Goal: Task Accomplishment & Management: Complete application form

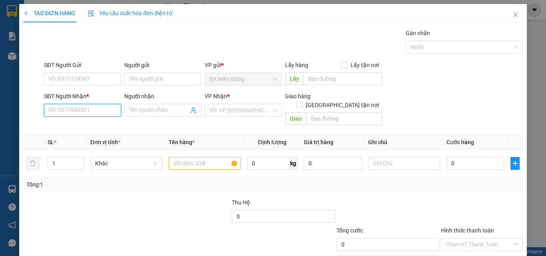
click at [88, 106] on input "SĐT Người Nhận *" at bounding box center [82, 110] width 77 height 13
click at [88, 128] on div "0865115550 - DƯƠNG" at bounding box center [81, 126] width 67 height 9
type input "0865115550"
type input "DƯƠNG"
type input "Ngã 3 Mỹ Ca"
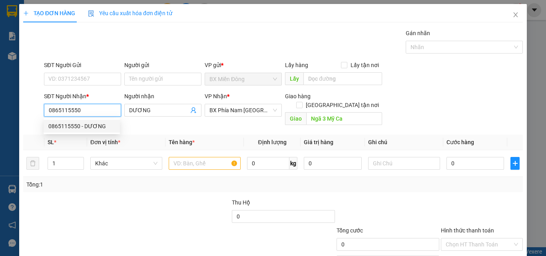
type input "50.000"
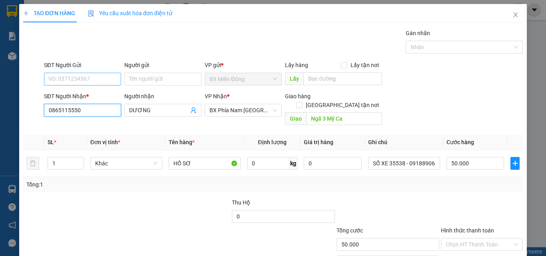
type input "0865115550"
click at [89, 81] on input "SĐT Người Gửi" at bounding box center [82, 79] width 77 height 13
click at [73, 92] on div "0843870356 - CHI" at bounding box center [81, 95] width 67 height 9
type input "0843870356"
type input "CHI"
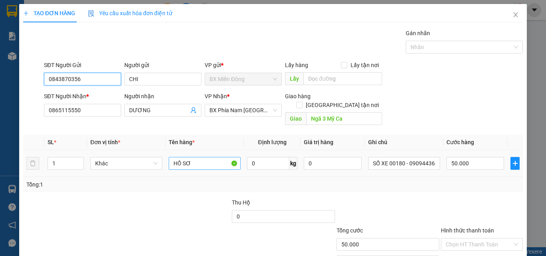
type input "0843870356"
click at [197, 157] on input "HỒ SƠ" at bounding box center [205, 163] width 72 height 13
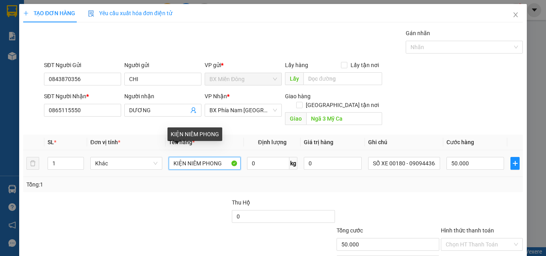
type input "KIỆN NIÊM PHONG"
type input "SỐ XE 39554 - 0977818481"
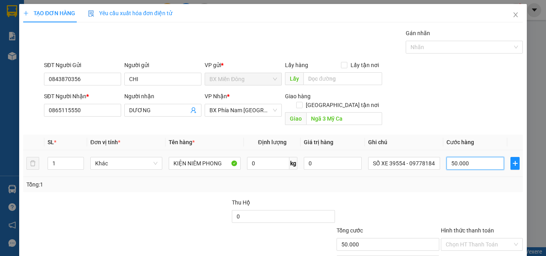
type input "7"
type input "70"
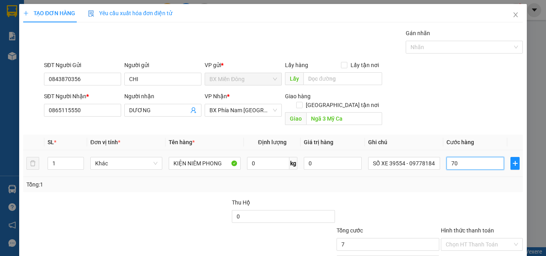
type input "70"
type input "70.000"
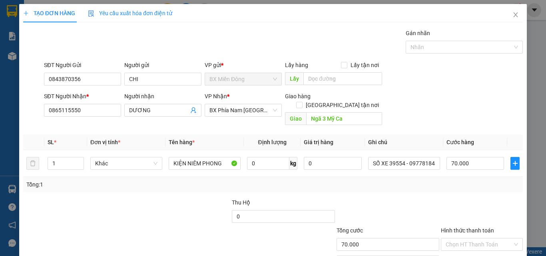
click at [446, 198] on div at bounding box center [482, 212] width 84 height 28
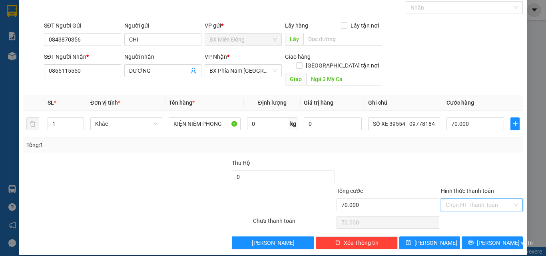
click at [486, 199] on input "Hình thức thanh toán" at bounding box center [479, 205] width 67 height 12
click at [473, 211] on div "Tại văn phòng" at bounding box center [477, 212] width 72 height 9
type input "70.000"
click at [495, 239] on span "[PERSON_NAME] và In" at bounding box center [505, 243] width 56 height 9
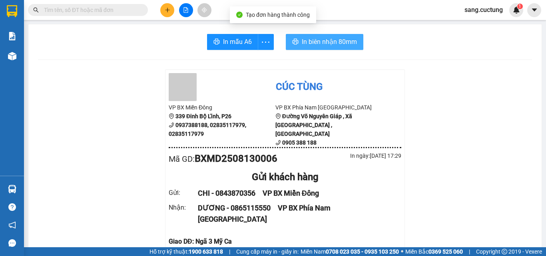
click at [305, 46] on span "In biên nhận 80mm" at bounding box center [329, 42] width 55 height 10
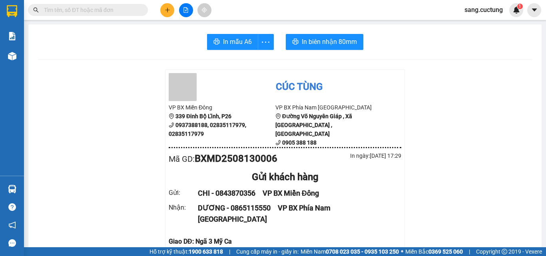
click at [169, 8] on icon "plus" at bounding box center [168, 10] width 6 height 6
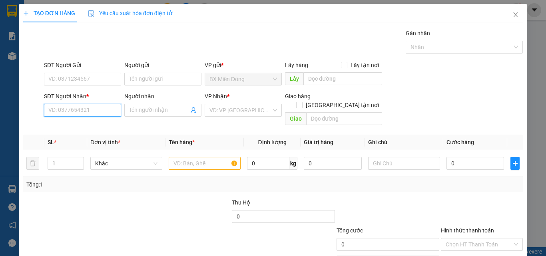
click at [97, 109] on input "SĐT Người Nhận *" at bounding box center [82, 110] width 77 height 13
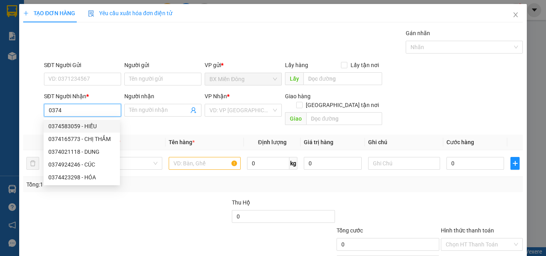
click at [77, 126] on div "0374583059 - HIẾU" at bounding box center [81, 126] width 67 height 9
type input "0374583059"
type input "HIẾU"
checkbox input "true"
type input "448 [PERSON_NAME]"
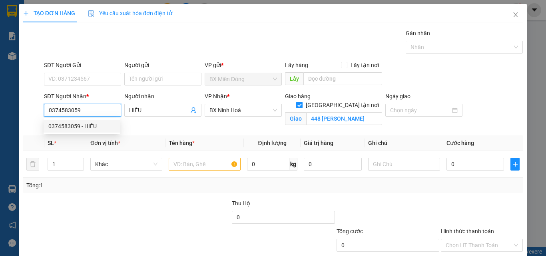
type input "80.000"
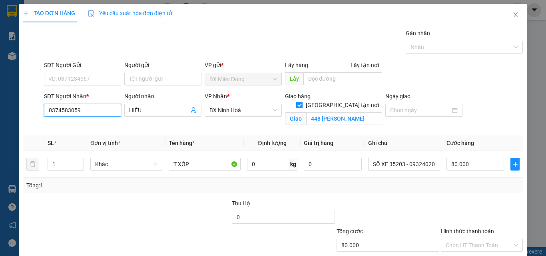
type input "0374583059"
drag, startPoint x: 104, startPoint y: 60, endPoint x: 96, endPoint y: 72, distance: 13.9
click at [99, 68] on div "Transit Pickup Surcharge Ids Transit Deliver Surcharge Ids Transit Deliver Surc…" at bounding box center [273, 159] width 500 height 261
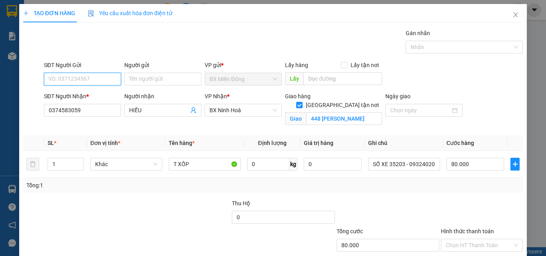
click at [89, 80] on input "SĐT Người Gửi" at bounding box center [82, 79] width 77 height 13
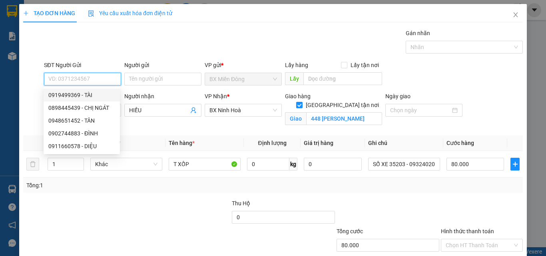
click at [70, 92] on div "0919499369 - TÀI" at bounding box center [81, 95] width 67 height 9
type input "0919499369"
type input "TÀI"
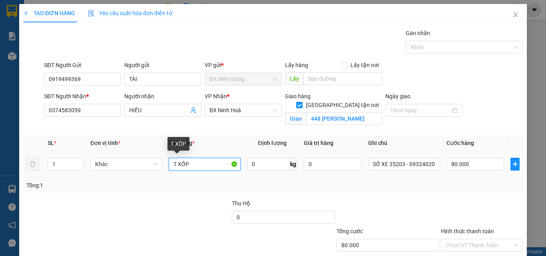
drag, startPoint x: 189, startPoint y: 169, endPoint x: 164, endPoint y: 169, distance: 25.2
click at [165, 169] on td "T XỐP" at bounding box center [204, 164] width 78 height 27
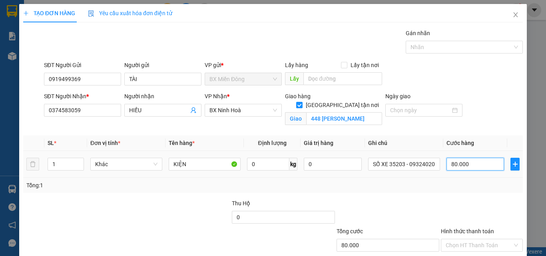
click at [469, 163] on input "80.000" at bounding box center [475, 164] width 58 height 13
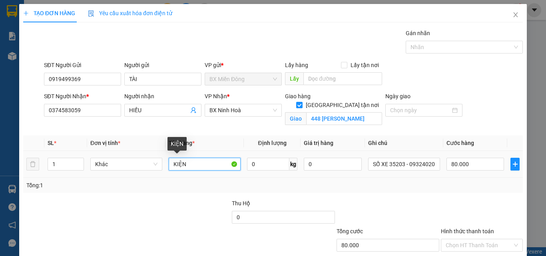
click at [211, 170] on input "KIỆN" at bounding box center [205, 164] width 72 height 13
type input "KIỆN NIÊM PHONG"
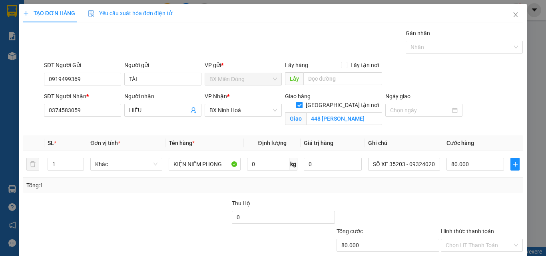
click at [434, 207] on div at bounding box center [388, 213] width 104 height 28
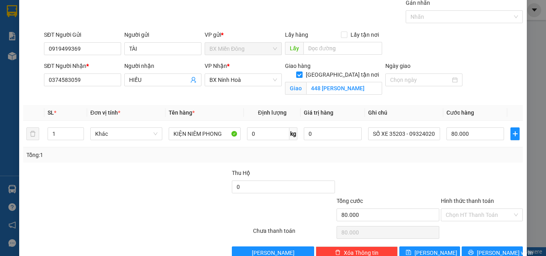
scroll to position [49, 0]
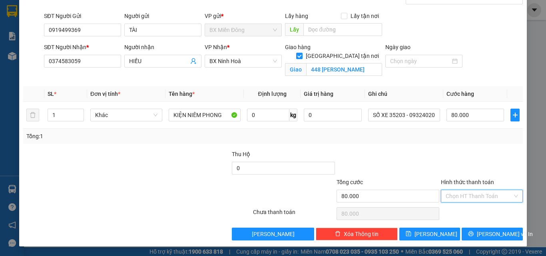
click at [456, 195] on input "Hình thức thanh toán" at bounding box center [479, 196] width 67 height 12
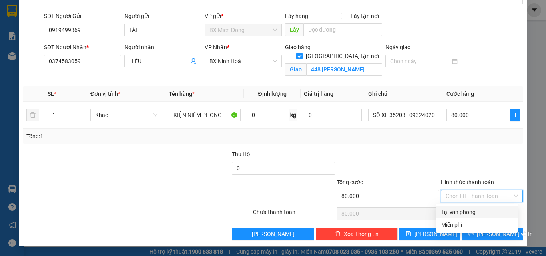
click at [456, 210] on div "Tại văn phòng" at bounding box center [477, 212] width 72 height 9
type input "0"
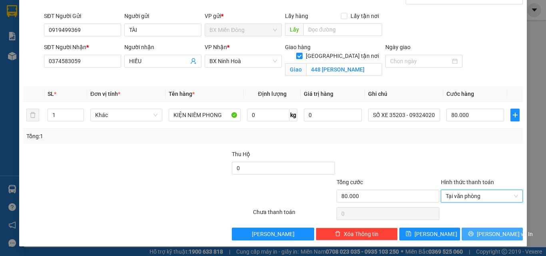
click at [480, 232] on span "[PERSON_NAME] và In" at bounding box center [505, 234] width 56 height 9
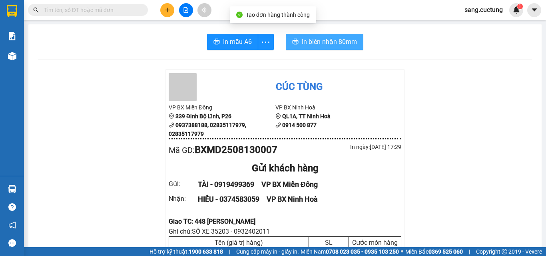
click at [302, 42] on span "In biên nhận 80mm" at bounding box center [329, 42] width 55 height 10
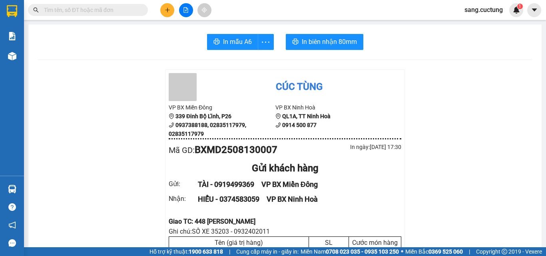
click at [169, 9] on icon "plus" at bounding box center [168, 10] width 6 height 6
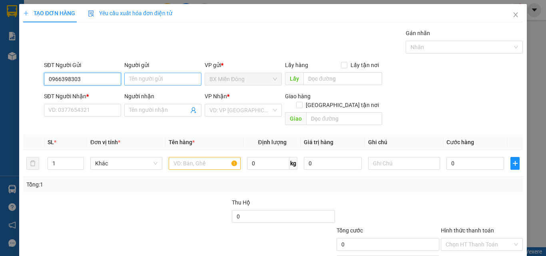
type input "0966398303"
click at [135, 80] on input "Người gửi" at bounding box center [162, 79] width 77 height 13
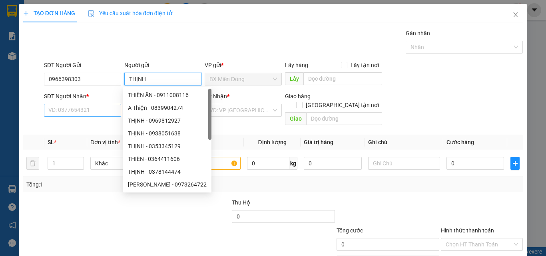
type input "THỊNH"
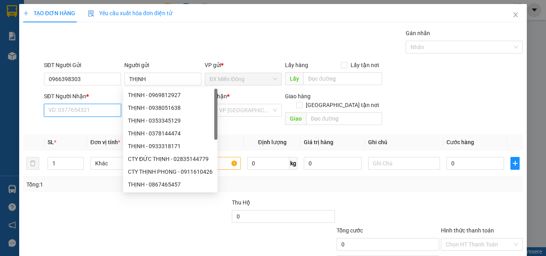
click at [74, 109] on input "SĐT Người Nhận *" at bounding box center [82, 110] width 77 height 13
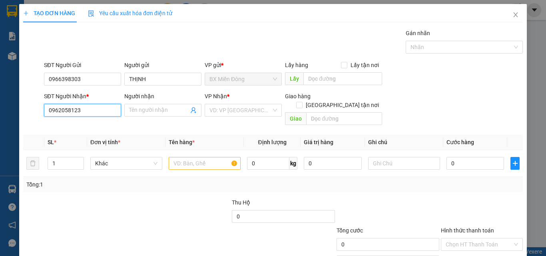
type input "0962058123"
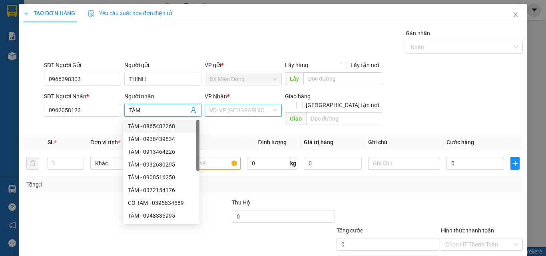
type input "TÂM"
click at [225, 106] on input "search" at bounding box center [240, 110] width 62 height 12
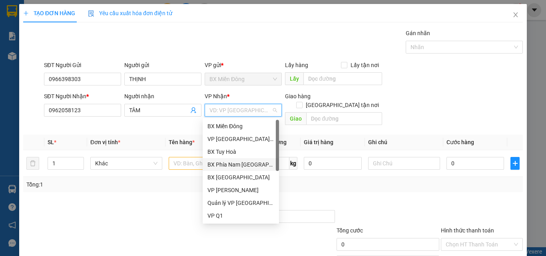
click at [238, 163] on div "BX Phía Nam [GEOGRAPHIC_DATA]" at bounding box center [240, 164] width 67 height 9
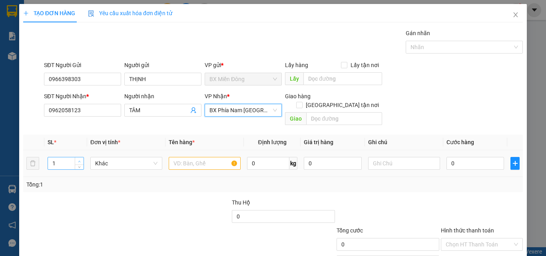
type input "2"
click at [75, 157] on span "Increase Value" at bounding box center [79, 160] width 9 height 7
click at [191, 157] on input "text" at bounding box center [205, 163] width 72 height 13
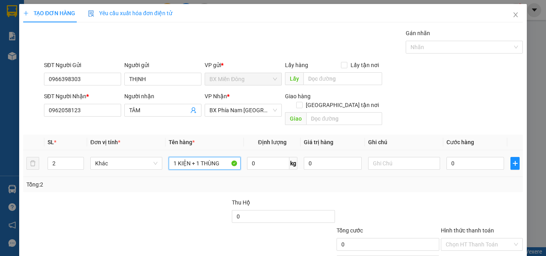
type input "1 KIỆN + 1 THÙNG"
type input "SỐ XE 39554 - 0977818481"
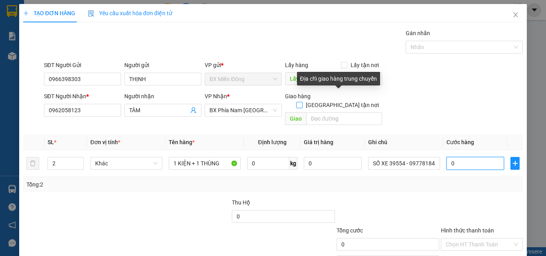
type input "1"
type input "15"
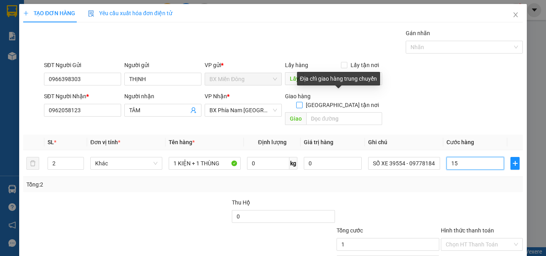
type input "15"
type input "150"
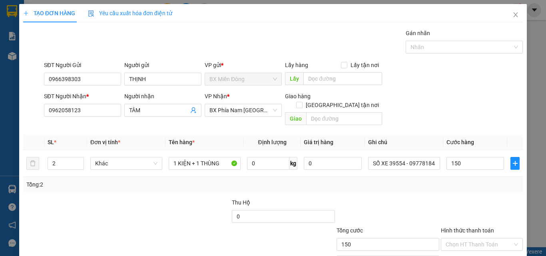
type input "150.000"
click at [435, 180] on div "Tổng: 2" at bounding box center [272, 184] width 493 height 9
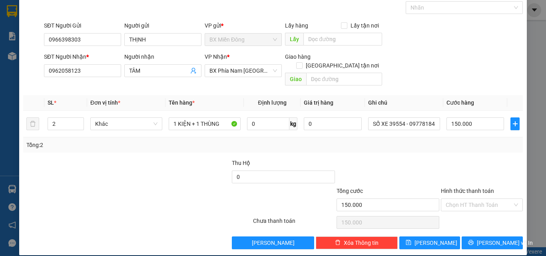
click at [435, 148] on div "Transit Pickup Surcharge Ids Transit Deliver Surcharge Ids Transit Deliver Surc…" at bounding box center [273, 119] width 500 height 260
click at [422, 161] on div at bounding box center [388, 173] width 104 height 28
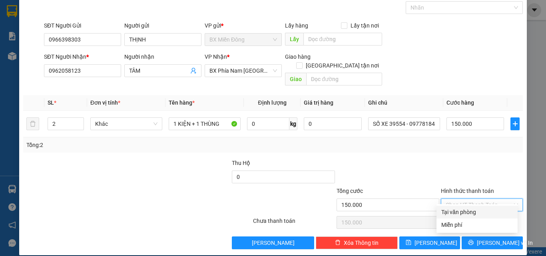
click at [454, 199] on input "Hình thức thanh toán" at bounding box center [479, 205] width 67 height 12
click at [401, 159] on div at bounding box center [388, 173] width 104 height 28
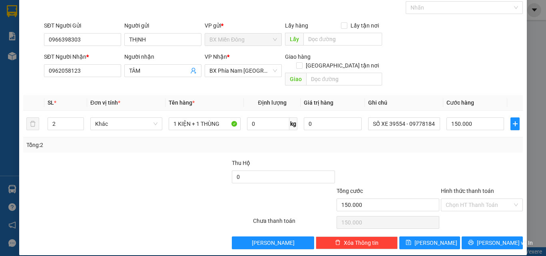
click at [484, 165] on div at bounding box center [482, 173] width 84 height 28
click at [483, 239] on span "[PERSON_NAME] và In" at bounding box center [505, 243] width 56 height 9
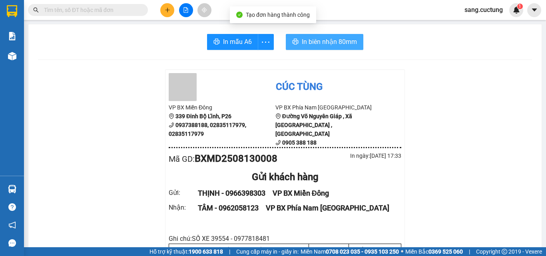
click at [321, 48] on button "In biên nhận 80mm" at bounding box center [325, 42] width 78 height 16
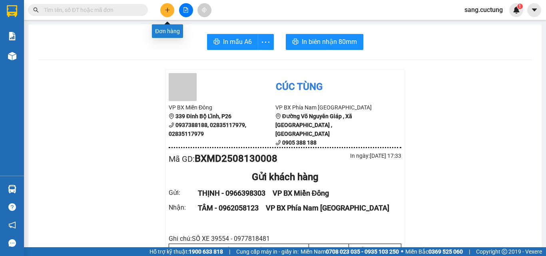
click at [166, 6] on button at bounding box center [167, 10] width 14 height 14
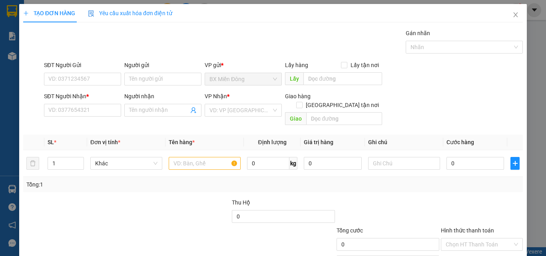
click at [79, 118] on div "SĐT Người Nhận * VD: 0377654321" at bounding box center [82, 106] width 77 height 28
click at [78, 114] on input "SĐT Người Nhận *" at bounding box center [82, 110] width 77 height 13
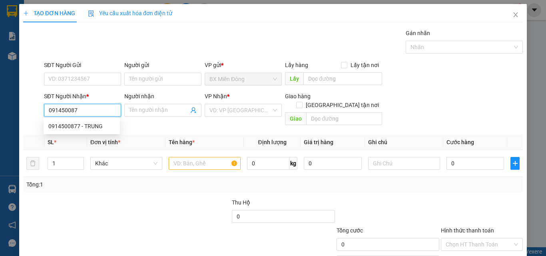
type input "0914500877"
click at [81, 125] on div "0914500877 - TRUNG" at bounding box center [81, 126] width 67 height 9
type input "TRUNG"
type input "70.000"
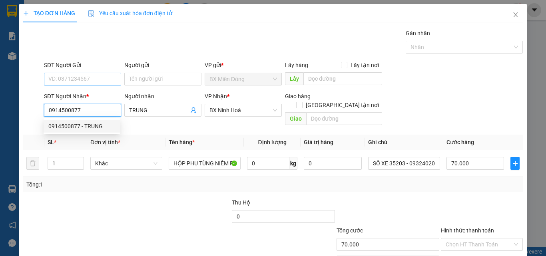
type input "0914500877"
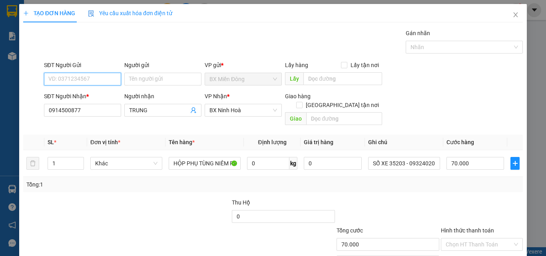
click at [84, 75] on input "SĐT Người Gửi" at bounding box center [82, 79] width 77 height 13
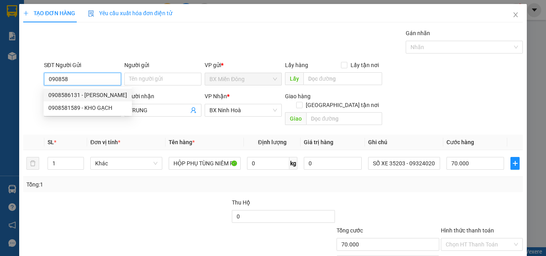
click at [68, 90] on div "0908586131 - [PERSON_NAME]" at bounding box center [88, 95] width 88 height 13
type input "0908586131"
type input "HẢI"
type input "50.000"
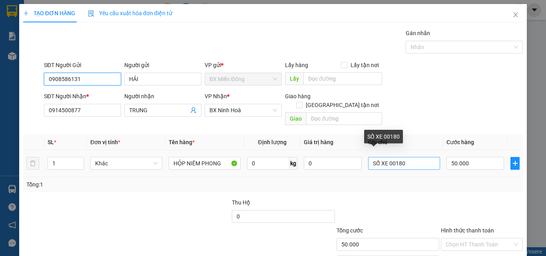
type input "0908586131"
click at [423, 157] on input "SỐ XE 00180" at bounding box center [404, 163] width 72 height 13
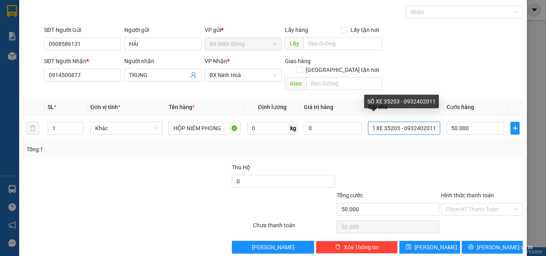
scroll to position [40, 0]
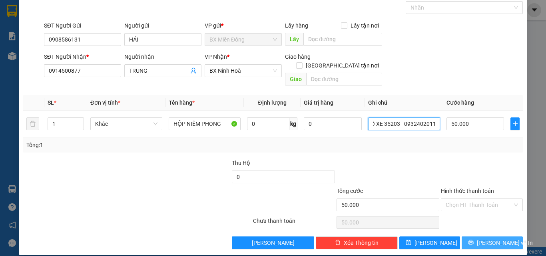
type input "SỐ XE 35203 - 0932402011"
click at [470, 237] on button "[PERSON_NAME] và In" at bounding box center [492, 243] width 61 height 13
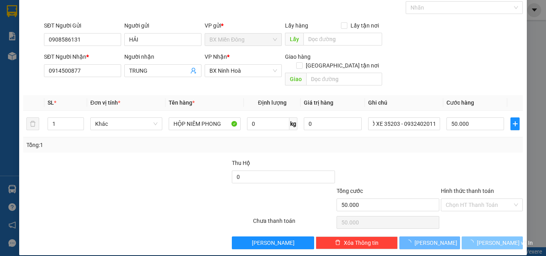
scroll to position [0, 0]
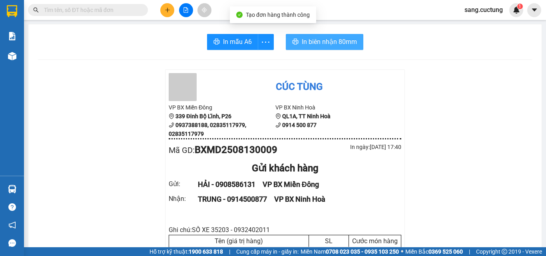
click at [326, 43] on span "In biên nhận 80mm" at bounding box center [329, 42] width 55 height 10
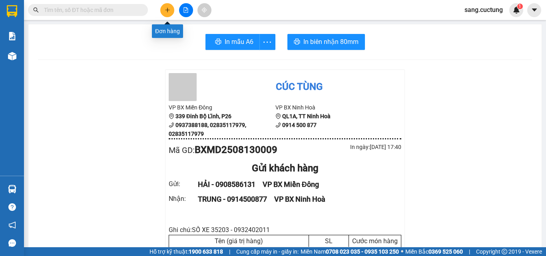
click at [165, 8] on icon "plus" at bounding box center [168, 10] width 6 height 6
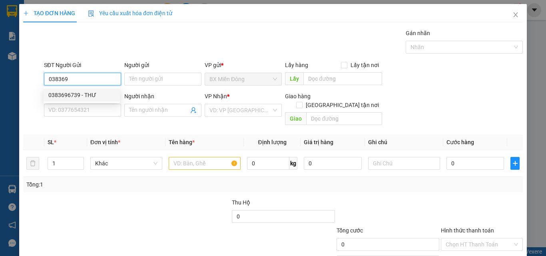
click at [64, 98] on div "0383696739 - THƯ" at bounding box center [81, 95] width 67 height 9
type input "0383696739"
type input "THƯ"
type input "0347040442"
type input "THẮNG"
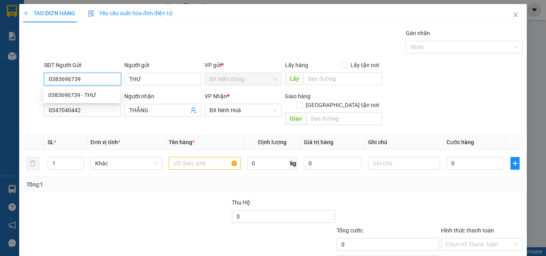
type input "100.000"
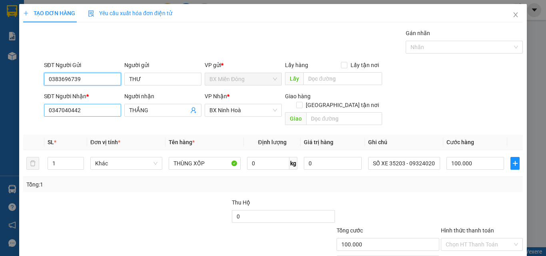
type input "0383696739"
click at [86, 111] on input "0347040442" at bounding box center [82, 110] width 77 height 13
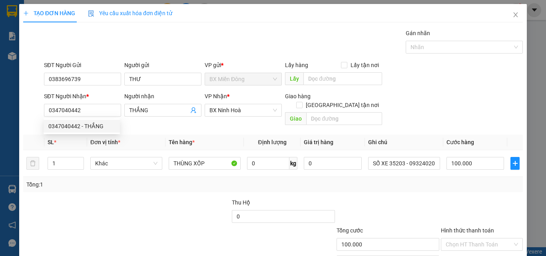
click at [454, 180] on div "Tổng: 1" at bounding box center [272, 184] width 493 height 9
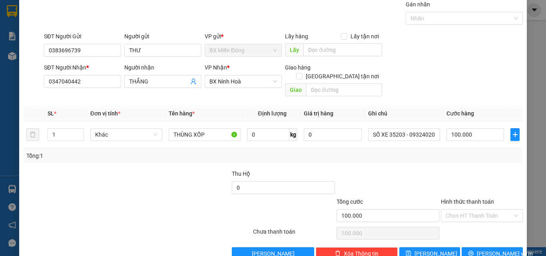
scroll to position [40, 0]
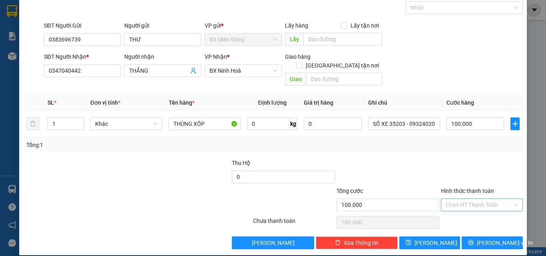
click at [464, 199] on input "Hình thức thanh toán" at bounding box center [479, 205] width 67 height 12
click at [426, 160] on div at bounding box center [388, 173] width 104 height 28
click at [477, 237] on button "[PERSON_NAME] và In" at bounding box center [492, 243] width 61 height 13
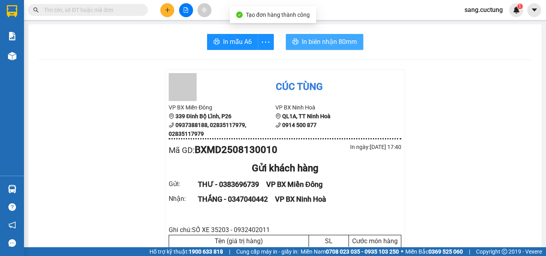
click at [319, 39] on span "In biên nhận 80mm" at bounding box center [329, 42] width 55 height 10
click at [309, 43] on span "In biên nhận 80mm" at bounding box center [329, 42] width 55 height 10
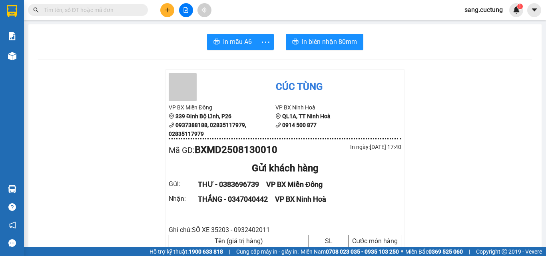
scroll to position [80, 0]
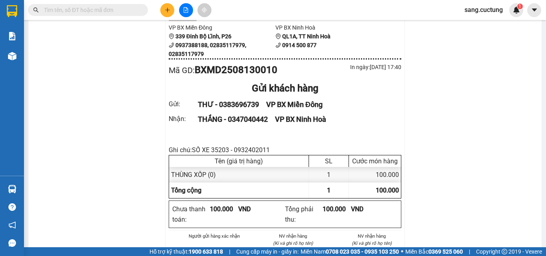
click at [237, 120] on div "THẮNG - 0347040442   VP BX Ninh Hoà" at bounding box center [295, 119] width 194 height 11
click at [171, 10] on button at bounding box center [167, 10] width 14 height 14
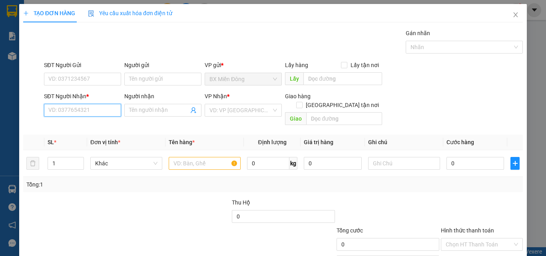
click at [54, 108] on input "SĐT Người Nhận *" at bounding box center [82, 110] width 77 height 13
type input "0342983376"
click at [144, 114] on input "Người nhận" at bounding box center [159, 110] width 60 height 9
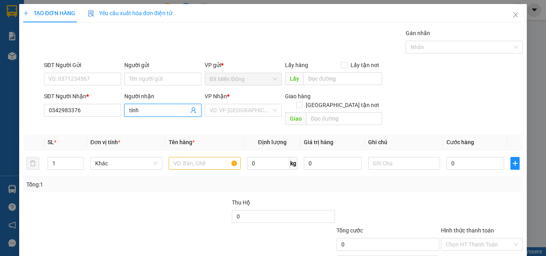
click at [144, 114] on input "tính" at bounding box center [159, 110] width 60 height 9
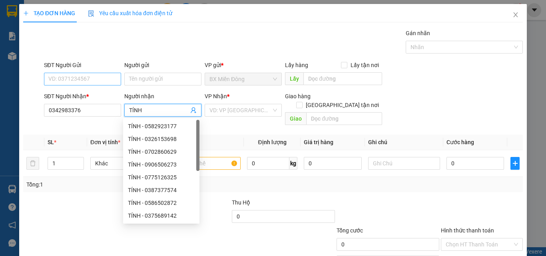
type input "TÍNH"
click at [98, 84] on input "SĐT Người Gửi" at bounding box center [82, 79] width 77 height 13
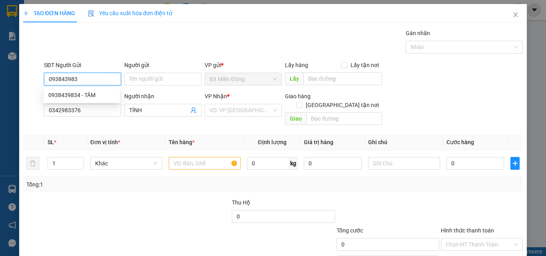
type input "0938439834"
click at [82, 94] on div "0938439834 - TÂM" at bounding box center [81, 95] width 67 height 9
type input "TÂM"
type input "80.000"
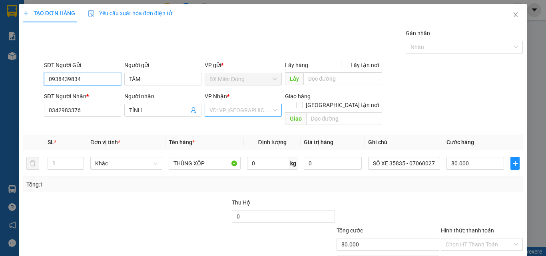
type input "0938439834"
click at [239, 111] on input "search" at bounding box center [240, 110] width 62 height 12
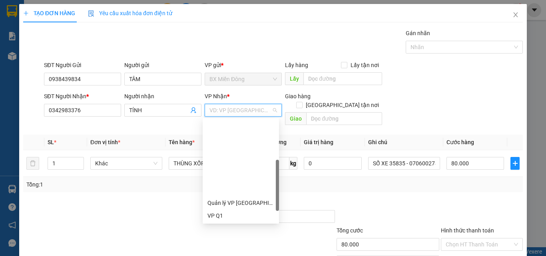
scroll to position [115, 0]
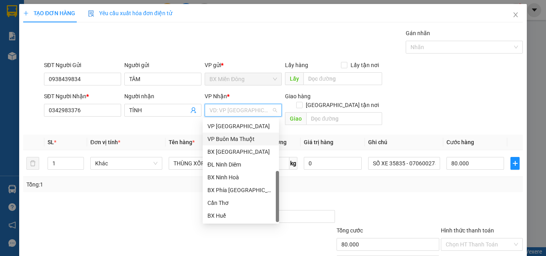
click at [227, 144] on div "VP Buôn Ma Thuột" at bounding box center [241, 139] width 76 height 13
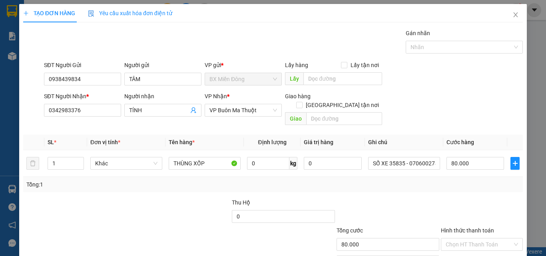
click at [242, 118] on div "VP Nhận * VP Buôn Ma Thuột" at bounding box center [243, 106] width 77 height 28
click at [248, 109] on span "VP Buôn Ma Thuột" at bounding box center [243, 110] width 68 height 12
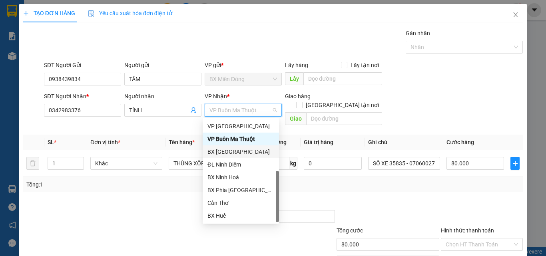
click at [233, 153] on div "BX [GEOGRAPHIC_DATA]" at bounding box center [240, 151] width 67 height 9
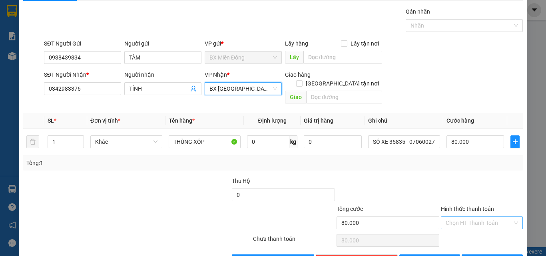
scroll to position [40, 0]
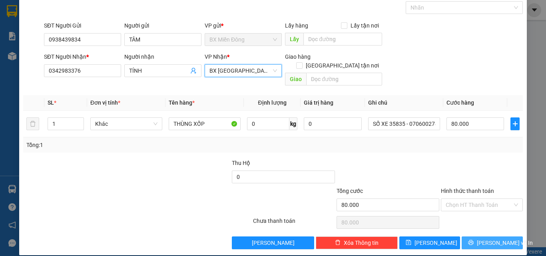
click at [484, 239] on span "[PERSON_NAME] và In" at bounding box center [505, 243] width 56 height 9
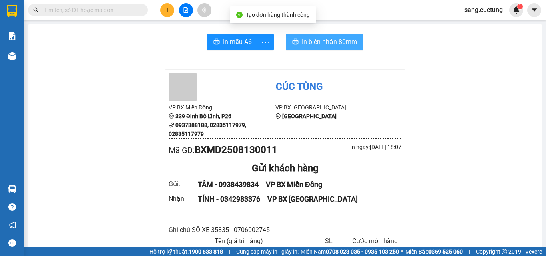
click at [335, 39] on span "In biên nhận 80mm" at bounding box center [329, 42] width 55 height 10
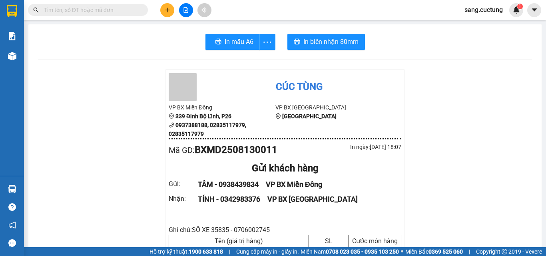
scroll to position [80, 0]
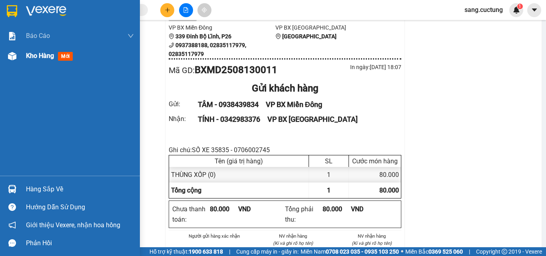
click at [47, 62] on div "Kho hàng mới" at bounding box center [80, 56] width 108 height 20
click at [45, 58] on span "Kho hàng" at bounding box center [40, 56] width 28 height 8
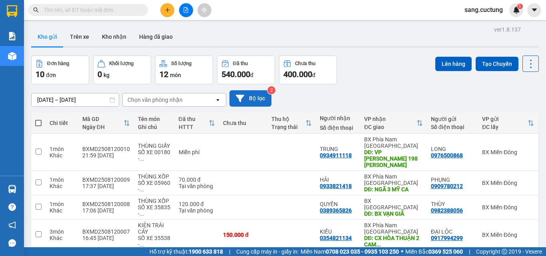
click at [251, 95] on button "Bộ lọc" at bounding box center [250, 98] width 42 height 16
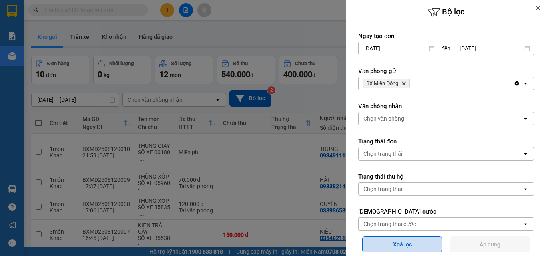
click at [418, 245] on button "Xoá lọc" at bounding box center [402, 245] width 80 height 16
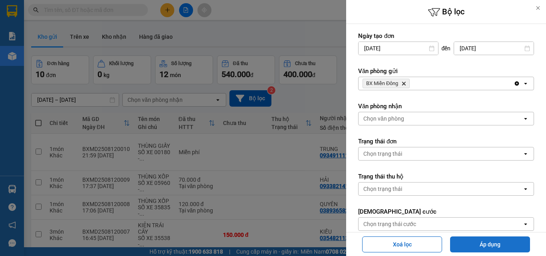
type input "[DATE]"
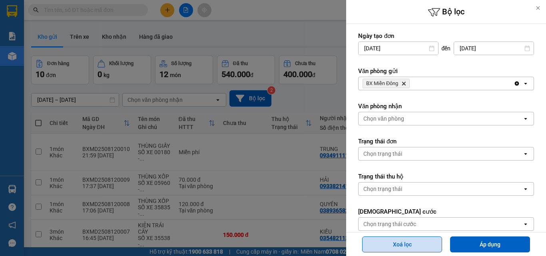
type input "[DATE] – [DATE]"
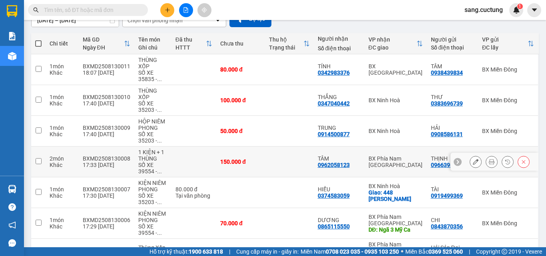
scroll to position [80, 0]
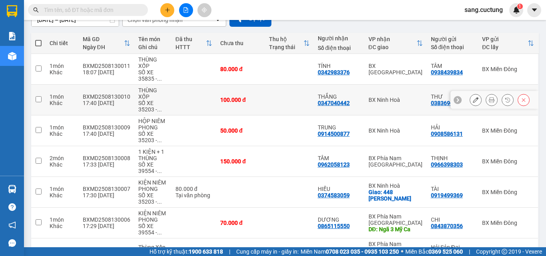
click at [489, 97] on icon at bounding box center [492, 100] width 6 height 6
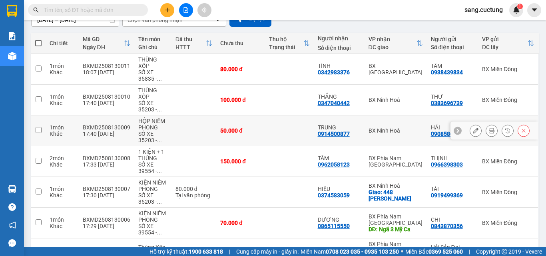
click at [489, 128] on icon at bounding box center [492, 131] width 6 height 6
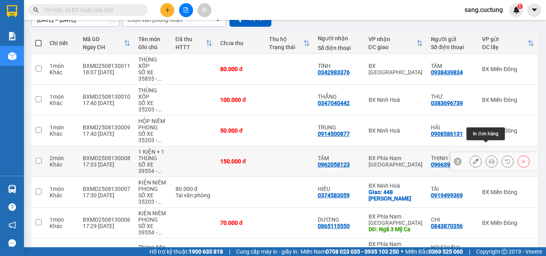
click at [489, 159] on icon at bounding box center [492, 162] width 6 height 6
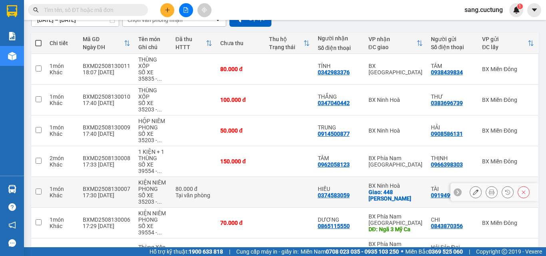
click at [489, 189] on icon at bounding box center [492, 192] width 6 height 6
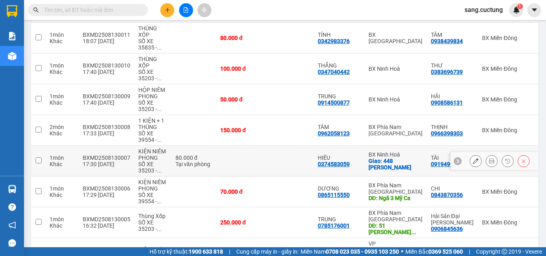
scroll to position [120, 0]
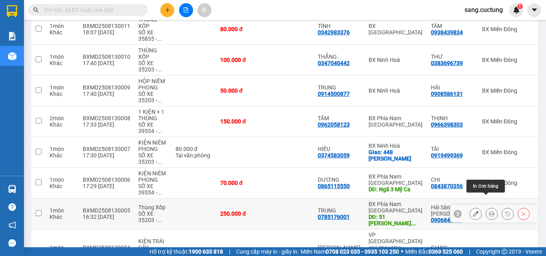
click at [489, 211] on icon at bounding box center [492, 214] width 6 height 6
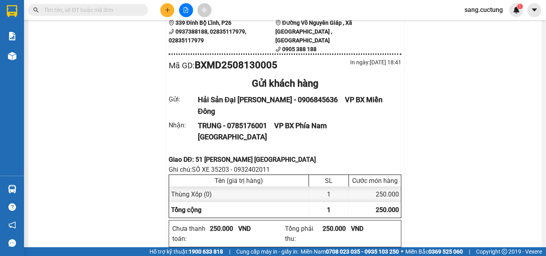
scroll to position [106, 0]
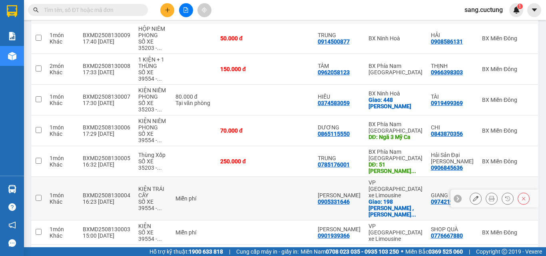
scroll to position [186, 0]
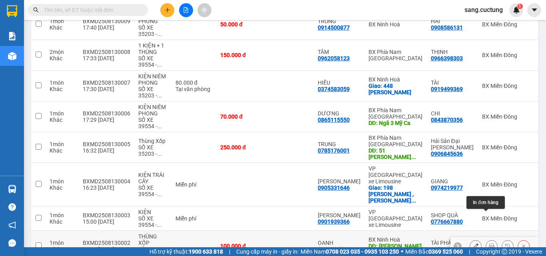
click at [489, 243] on icon at bounding box center [492, 246] width 6 height 6
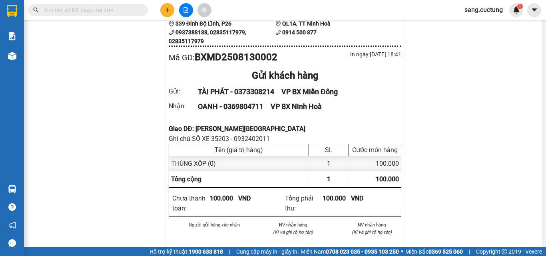
scroll to position [133, 0]
